Goal: Information Seeking & Learning: Learn about a topic

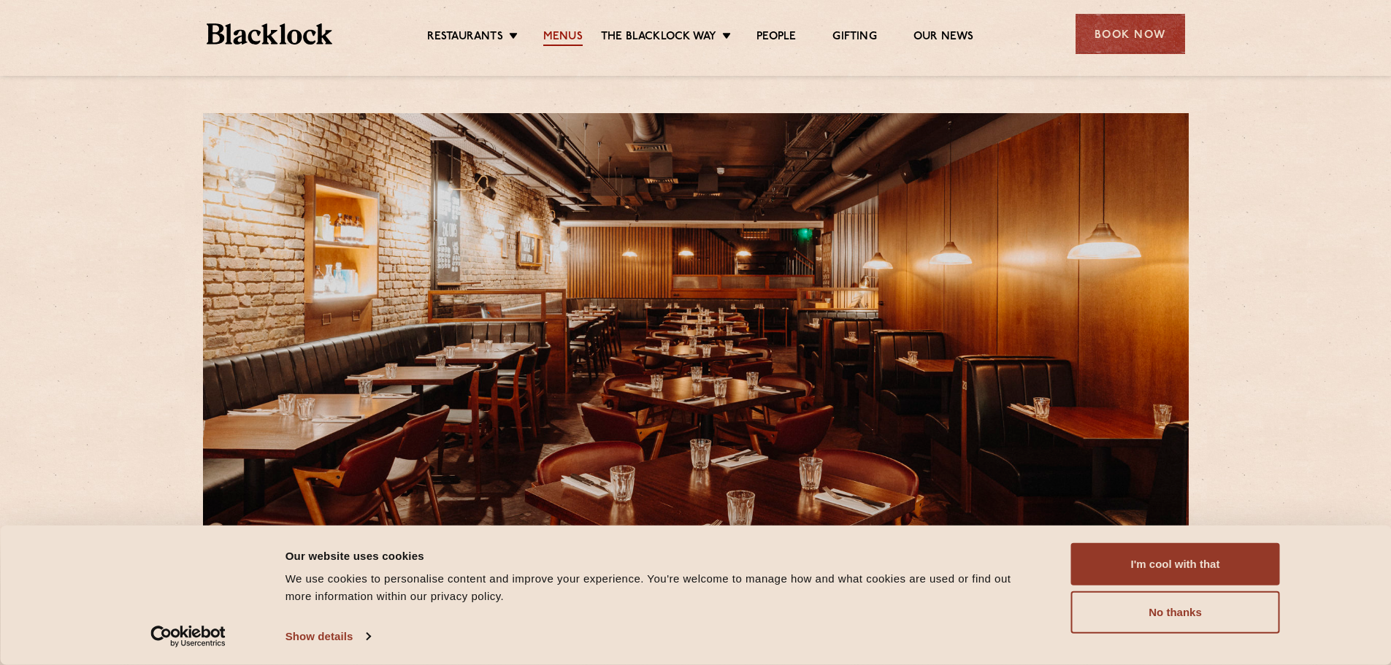
click at [578, 39] on link "Menus" at bounding box center [562, 38] width 39 height 16
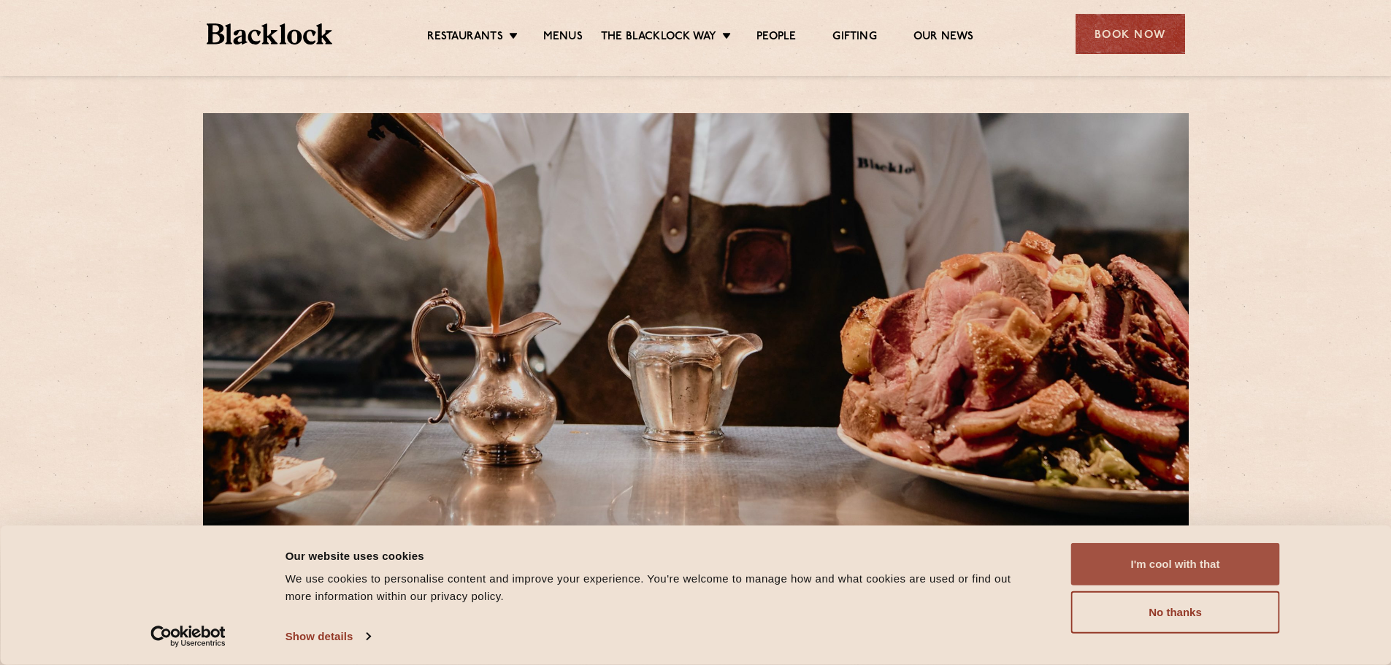
click at [1171, 567] on button "I'm cool with that" at bounding box center [1175, 564] width 209 height 42
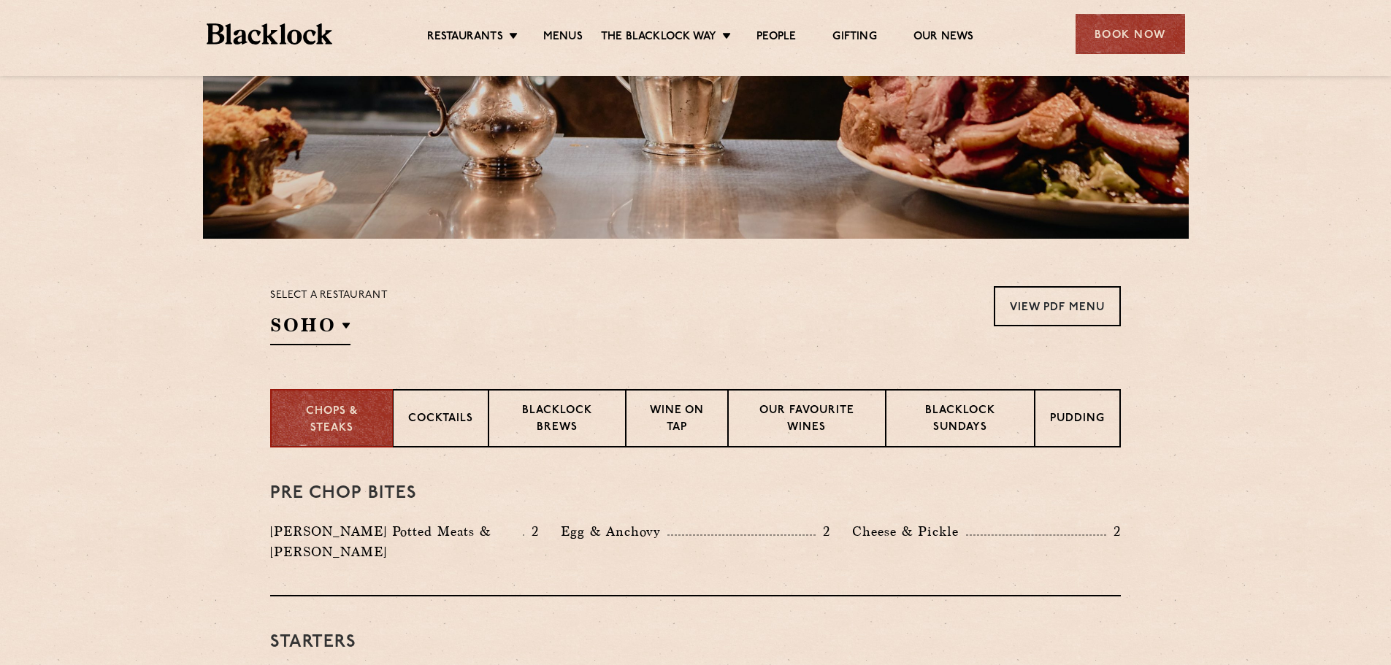
scroll to position [292, 0]
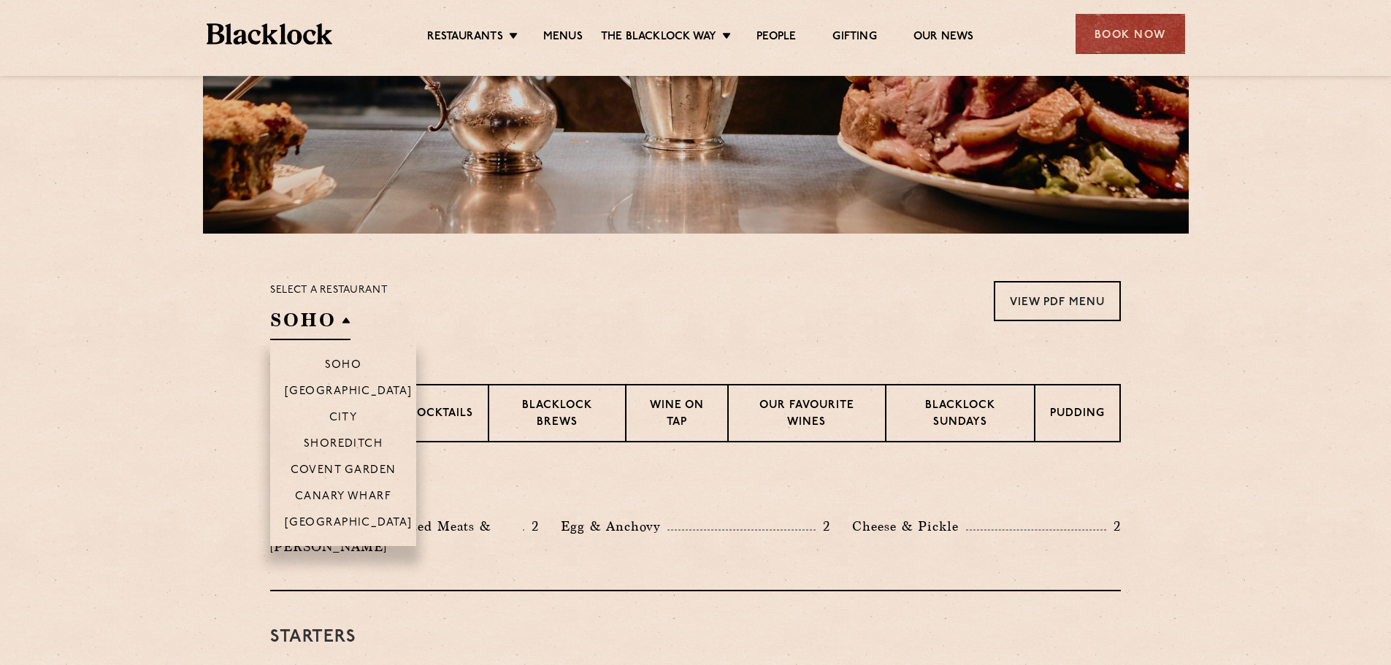
click at [333, 312] on h2 "SOHO" at bounding box center [310, 323] width 80 height 33
click at [342, 467] on p "Covent Garden" at bounding box center [344, 471] width 106 height 15
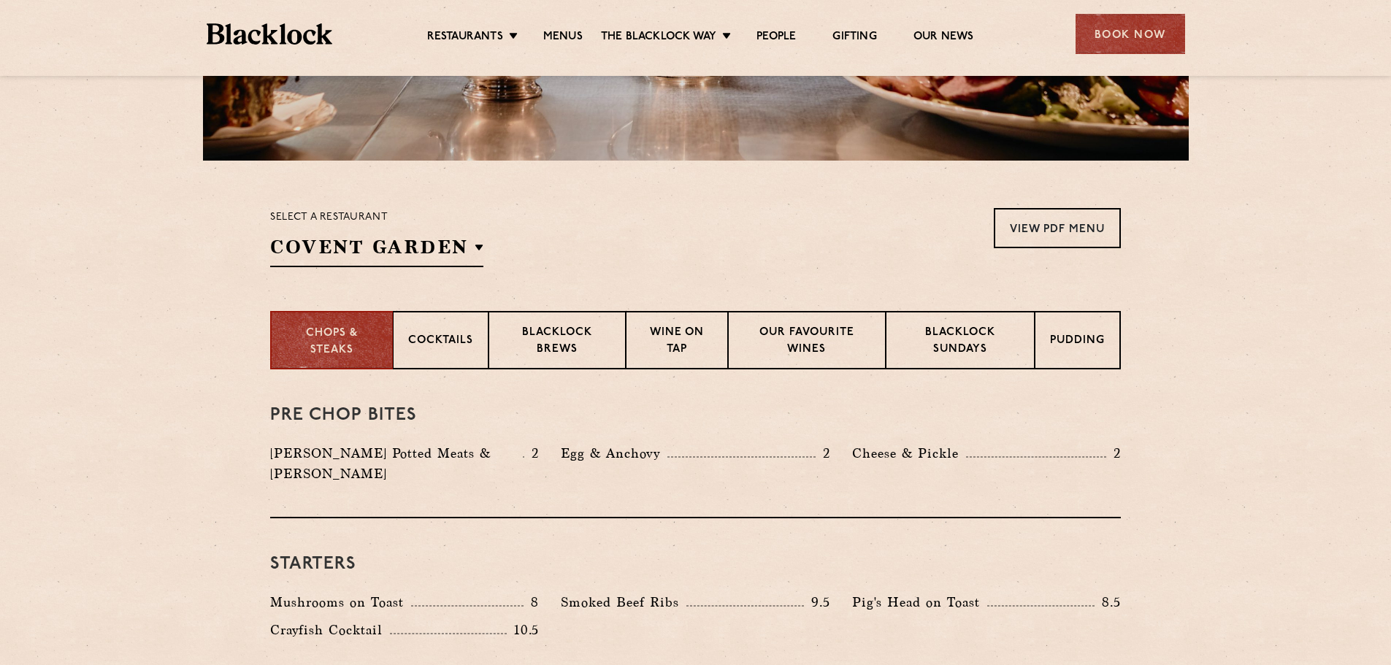
scroll to position [438, 0]
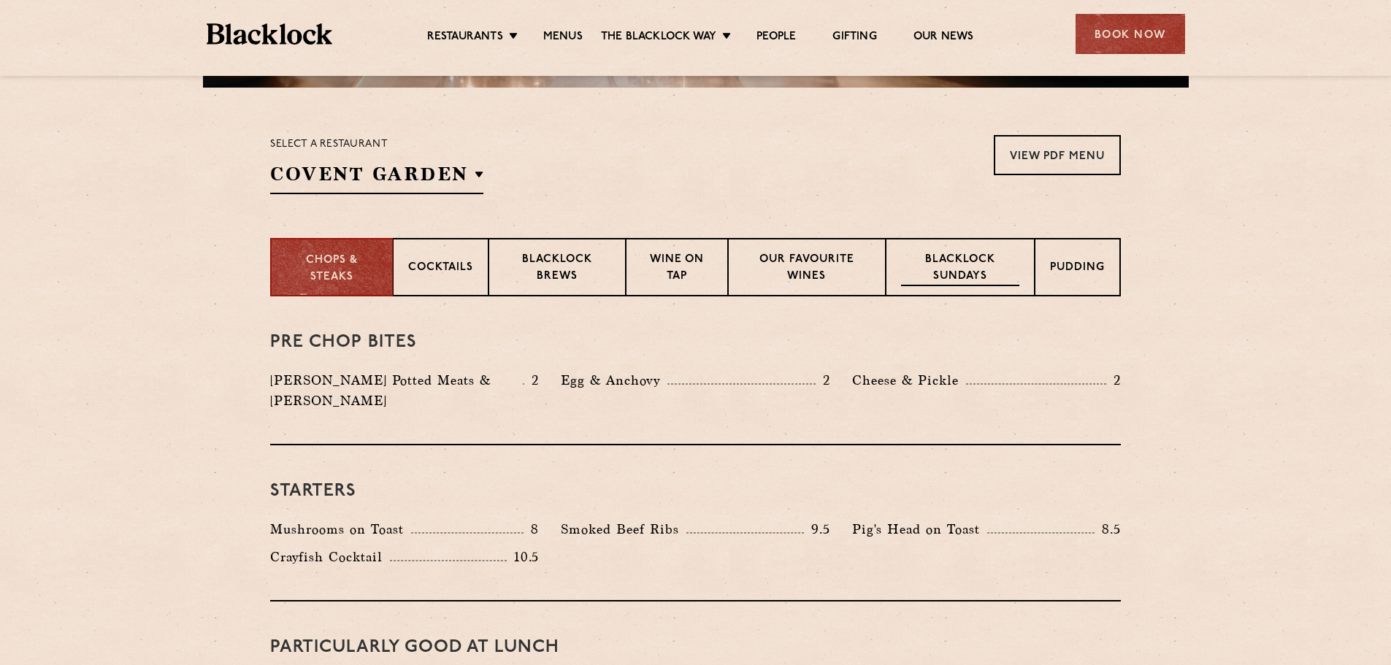
click at [978, 261] on p "Blacklock Sundays" at bounding box center [960, 269] width 118 height 34
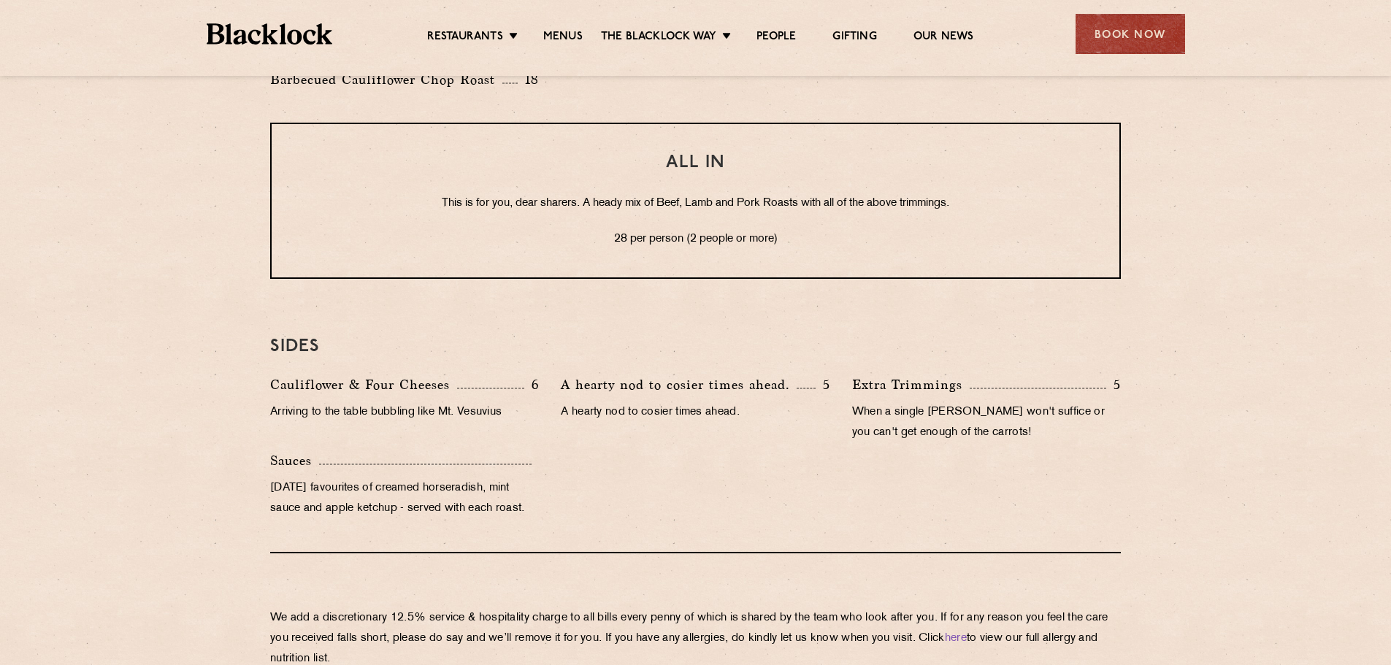
scroll to position [1267, 0]
